Goal: Task Accomplishment & Management: Use online tool/utility

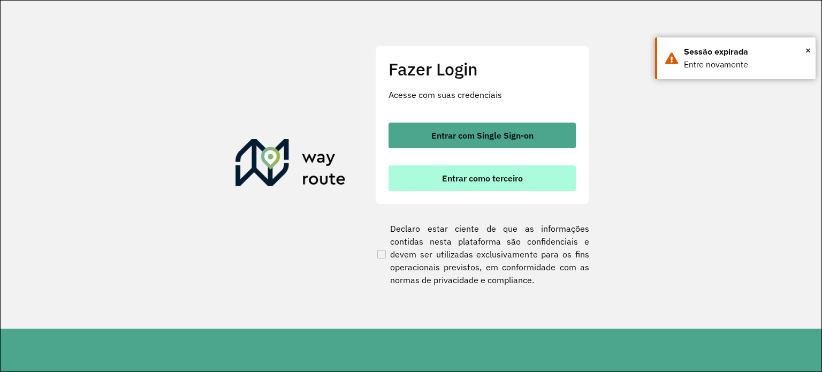
click at [464, 174] on span "Entrar como terceiro" at bounding box center [482, 178] width 81 height 9
click at [473, 183] on button "Entrar como terceiro" at bounding box center [481, 178] width 187 height 26
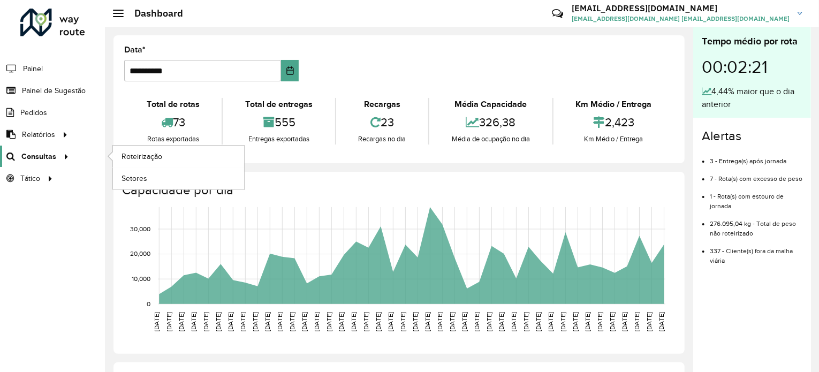
click at [36, 155] on span "Consultas" at bounding box center [38, 156] width 35 height 11
click at [149, 155] on span "Roteirização" at bounding box center [142, 156] width 43 height 11
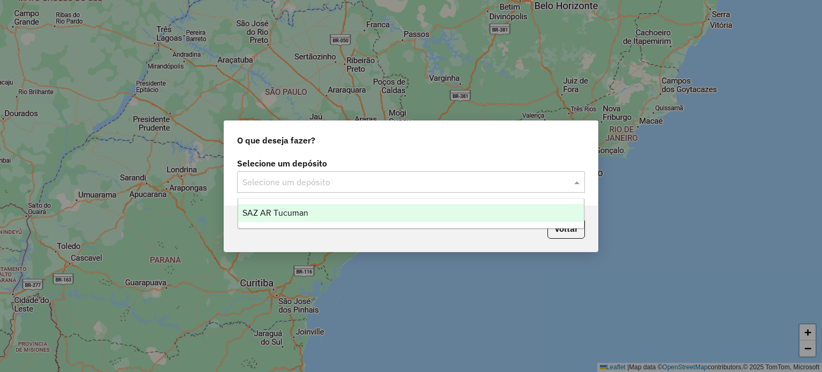
click at [312, 177] on input "text" at bounding box center [400, 182] width 316 height 13
click at [307, 211] on span "SAZ AR Tucuman" at bounding box center [275, 212] width 66 height 9
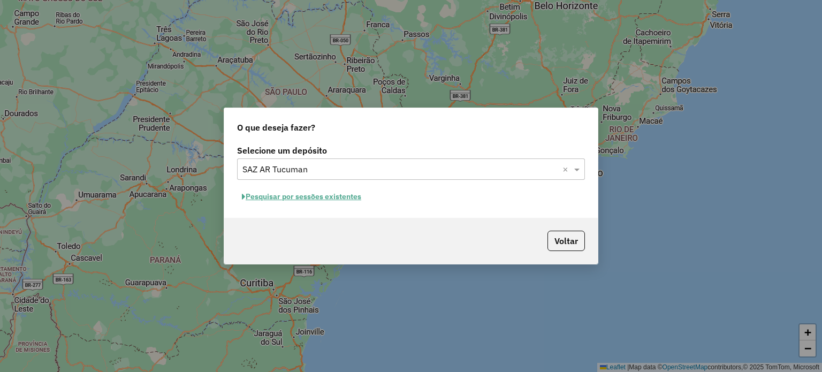
click at [305, 197] on button "Pesquisar por sessões existentes" at bounding box center [301, 196] width 129 height 17
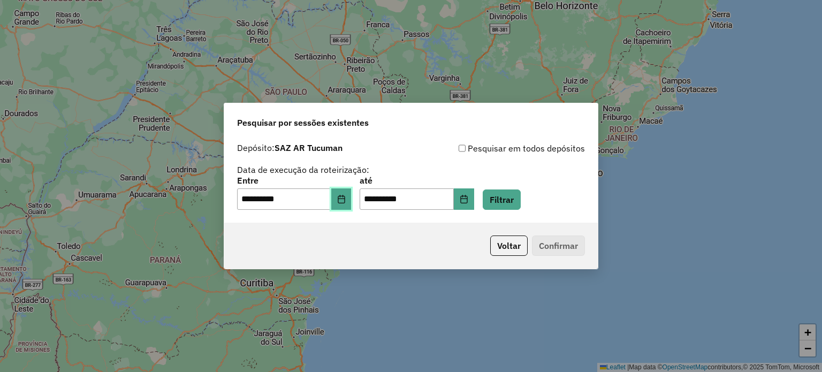
click at [346, 201] on icon "Choose Date" at bounding box center [341, 199] width 9 height 9
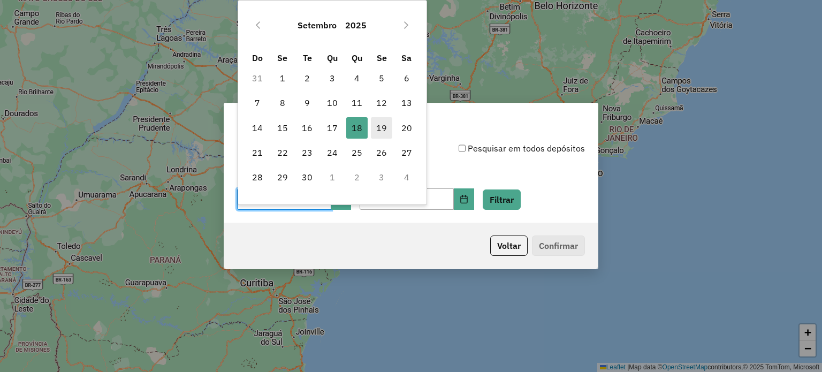
click at [381, 126] on span "19" at bounding box center [381, 127] width 21 height 21
type input "**********"
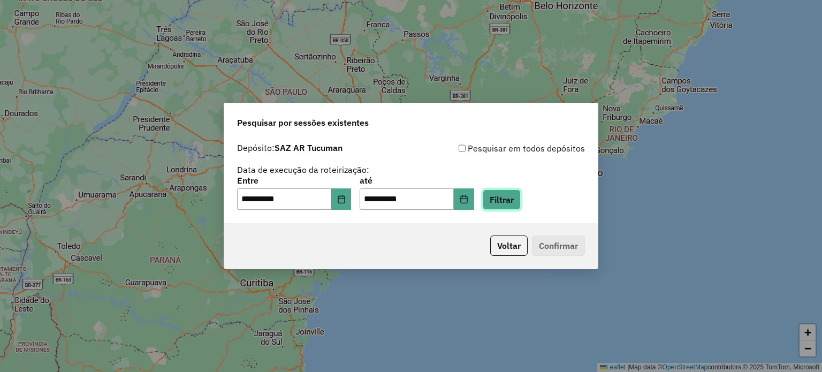
click at [521, 194] on button "Filtrar" at bounding box center [502, 199] width 38 height 20
